Goal: Find specific page/section

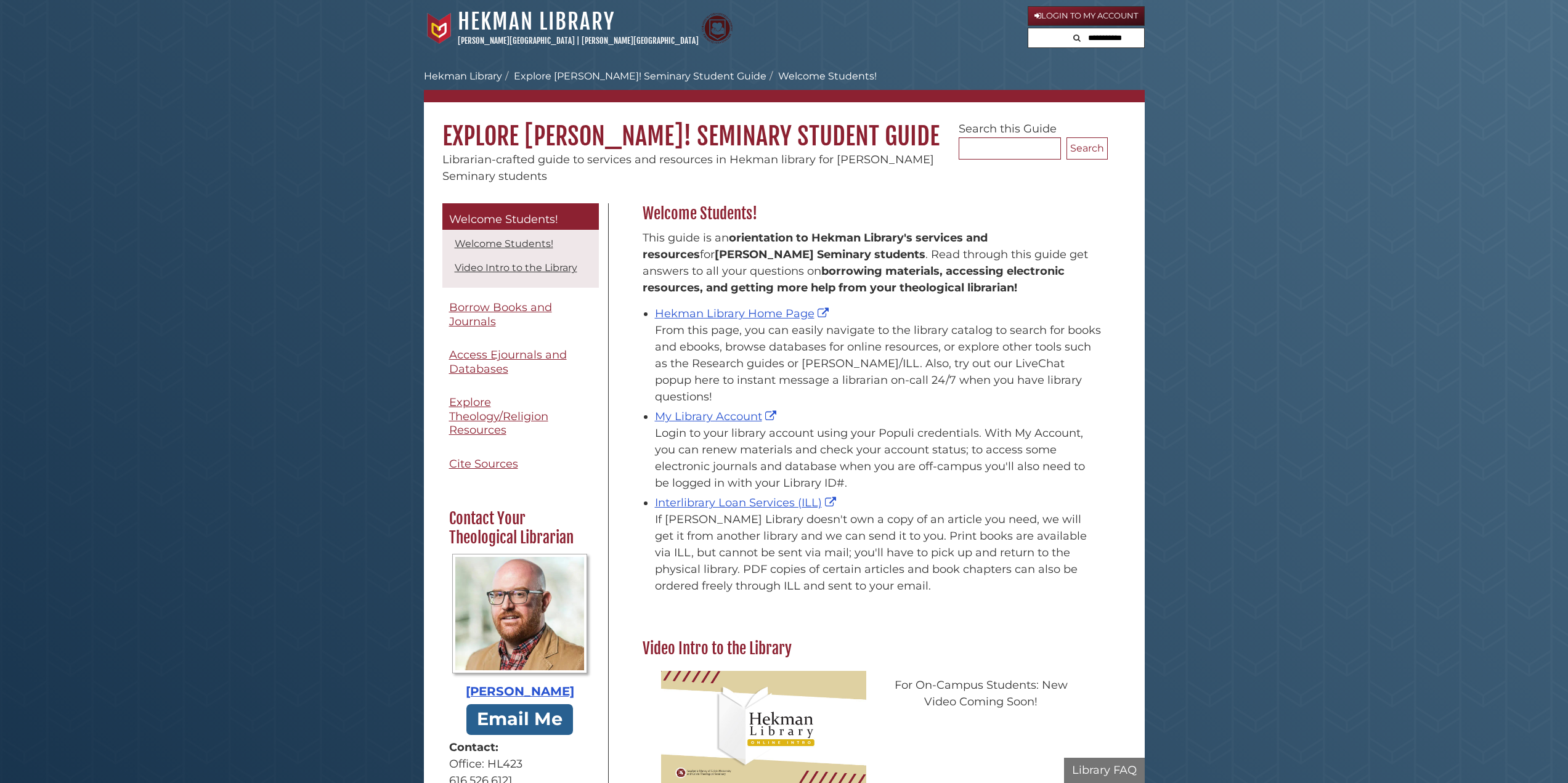
scroll to position [181, 472]
click at [539, 361] on span "Access Ejournals and Databases" at bounding box center [507, 362] width 118 height 28
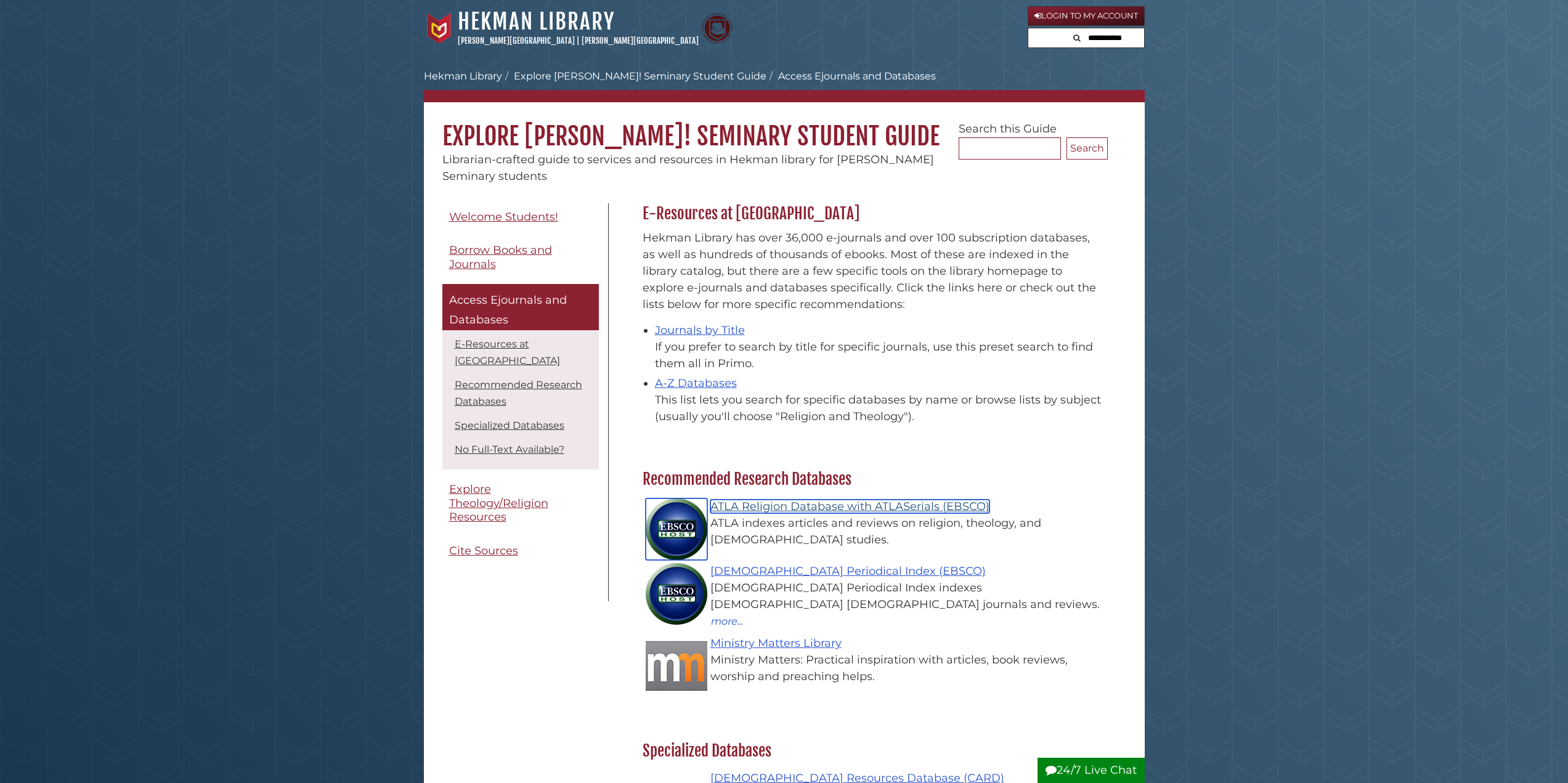
click at [850, 507] on link "ATLA Religion Database with ATLASerials (EBSCO)" at bounding box center [850, 506] width 279 height 13
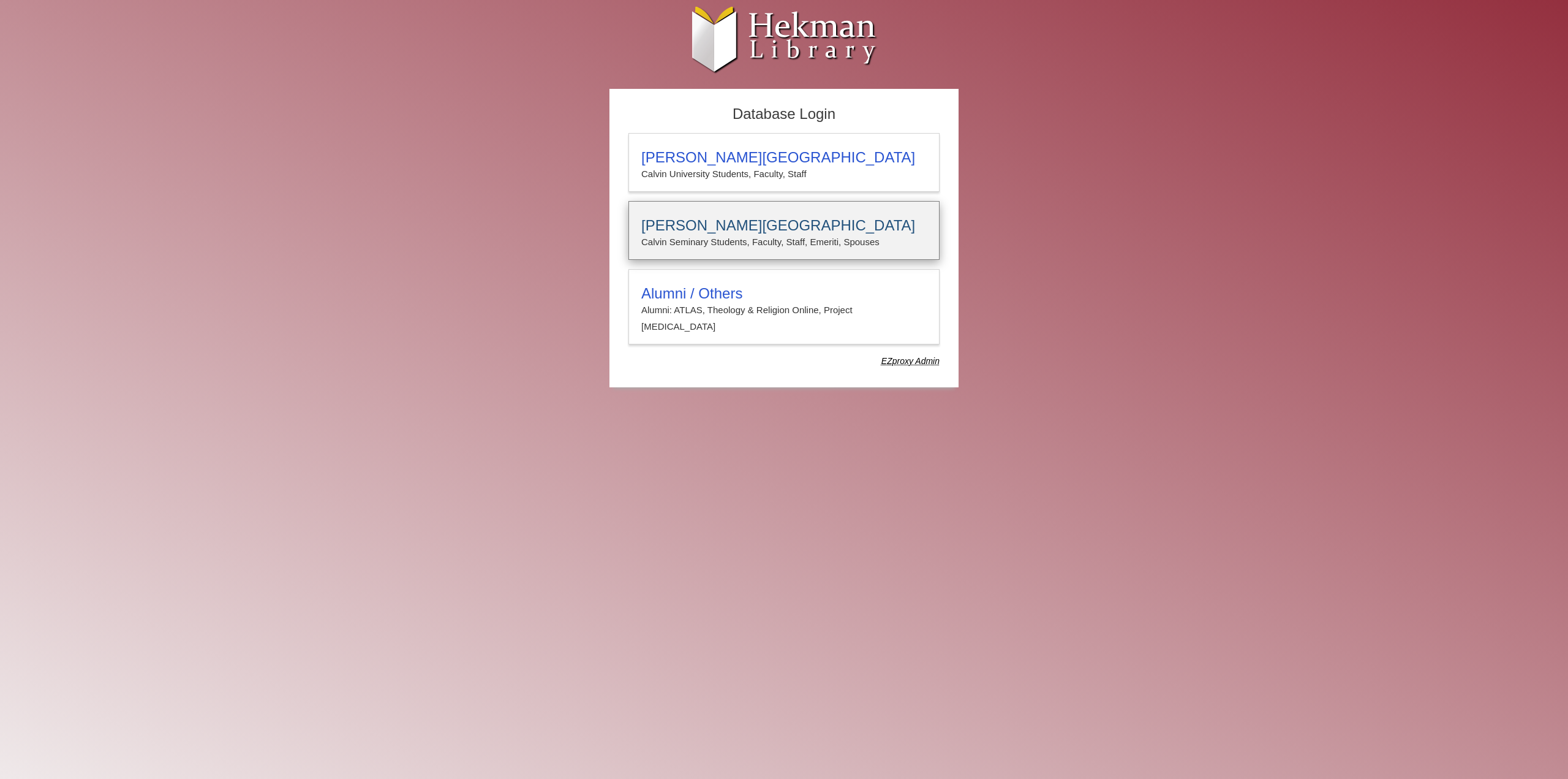
type input "**********"
click at [784, 229] on h3 "[PERSON_NAME][GEOGRAPHIC_DATA]" at bounding box center [784, 225] width 286 height 17
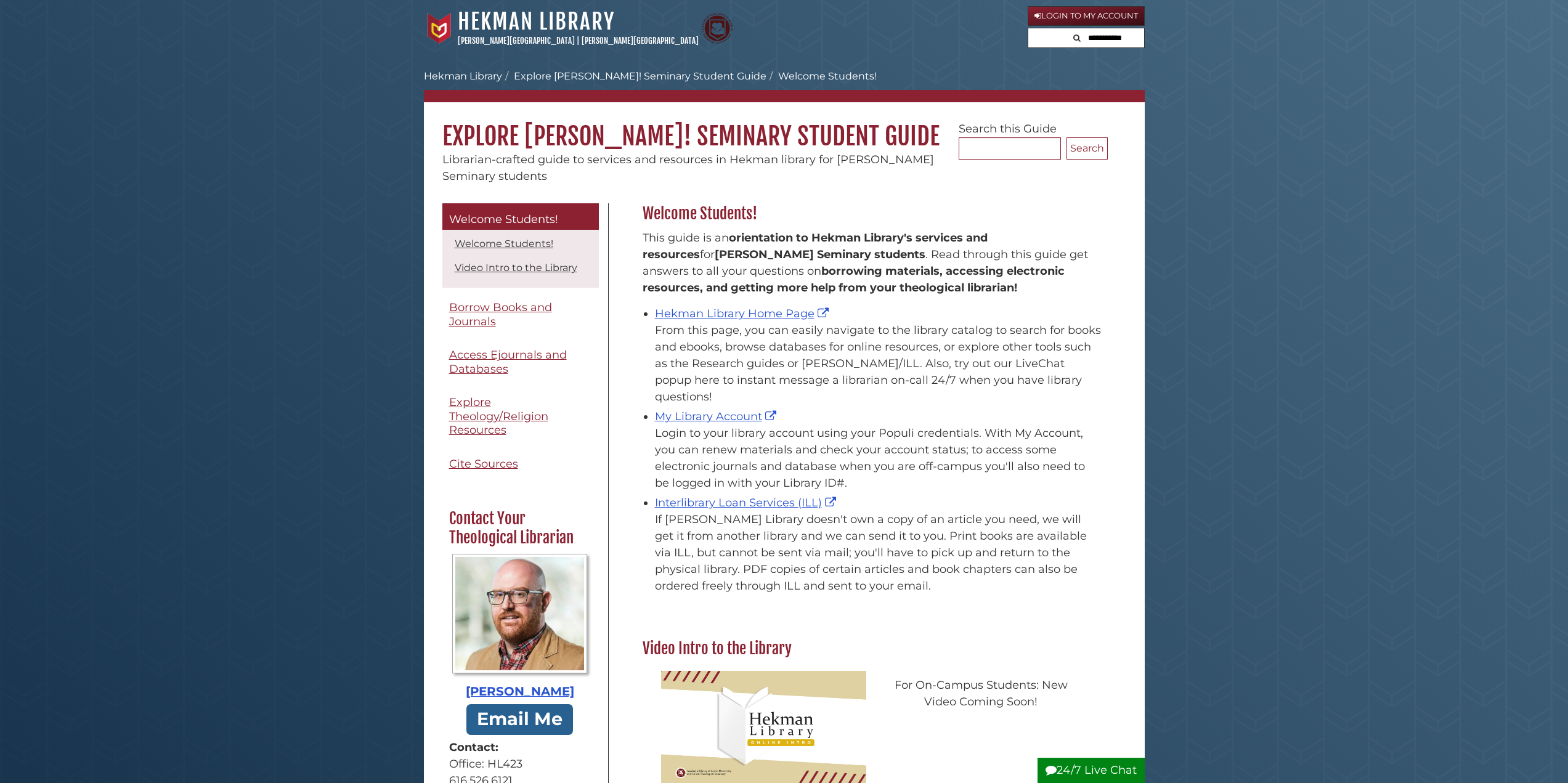
scroll to position [181, 472]
click at [514, 359] on span "Access Ejournals and Databases" at bounding box center [507, 362] width 118 height 28
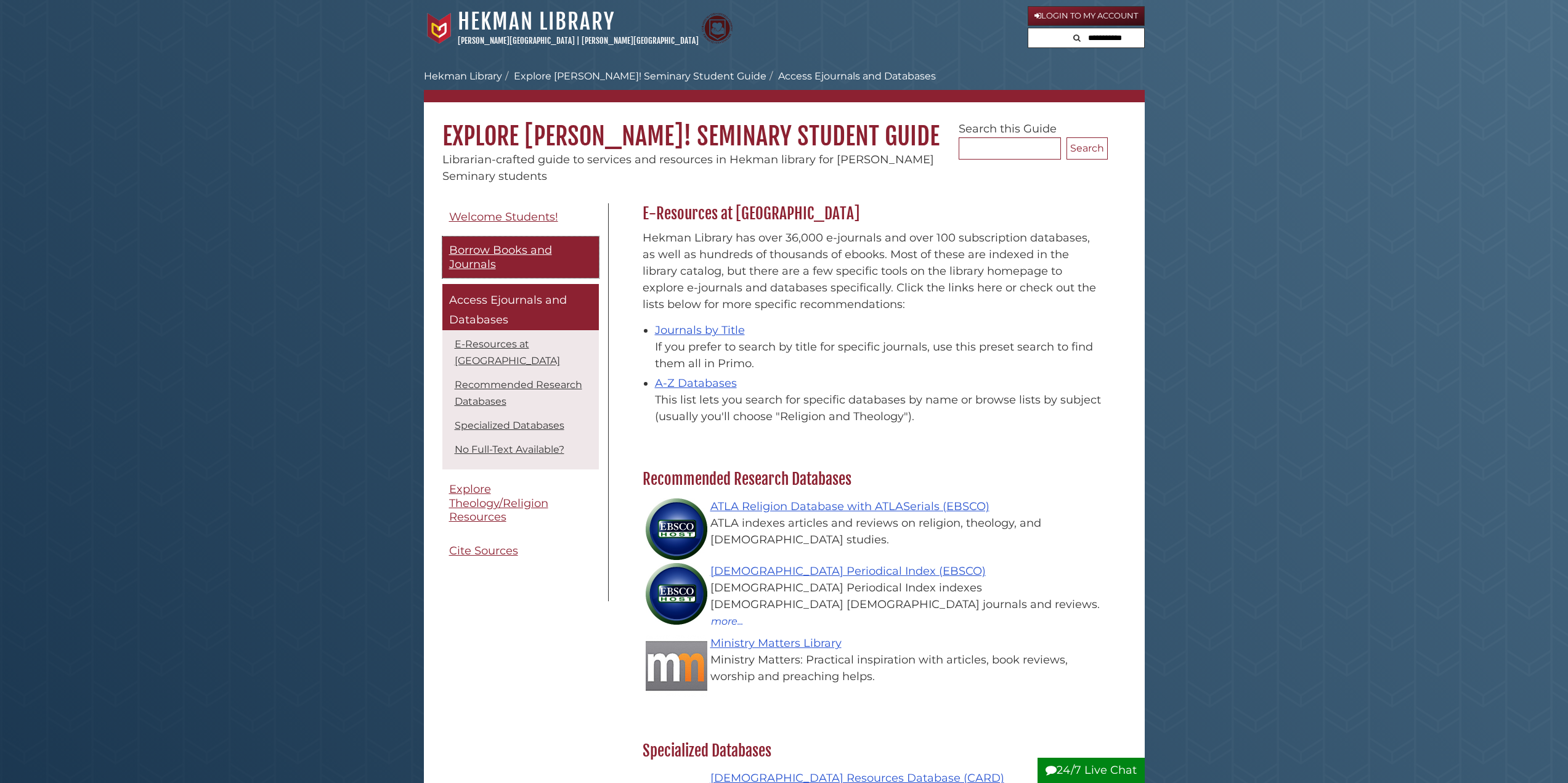
click at [529, 259] on link "Borrow Books and Journals" at bounding box center [520, 257] width 156 height 41
